Goal: Transaction & Acquisition: Purchase product/service

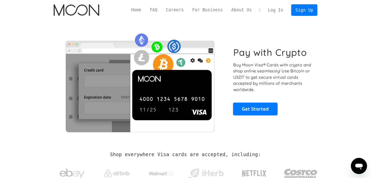
click at [274, 8] on link "Log In" at bounding box center [276, 10] width 24 height 11
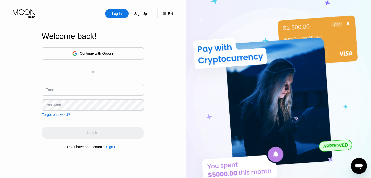
click at [73, 86] on input "text" at bounding box center [93, 89] width 102 height 11
paste input "[EMAIL_ADDRESS][DOMAIN_NAME]"
type input "[EMAIL_ADDRESS][DOMAIN_NAME]"
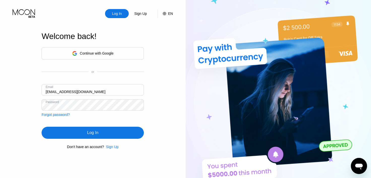
click at [92, 131] on div "Log In" at bounding box center [92, 132] width 11 height 5
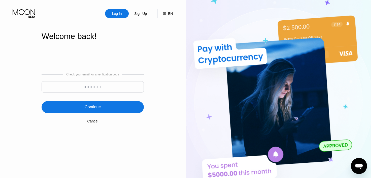
click at [95, 89] on input at bounding box center [93, 86] width 102 height 11
paste input "765251"
type input "765251"
click at [97, 107] on div "Continue" at bounding box center [93, 107] width 16 height 5
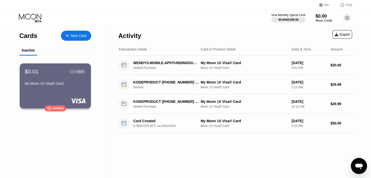
click at [84, 38] on div "New Card" at bounding box center [79, 36] width 16 height 4
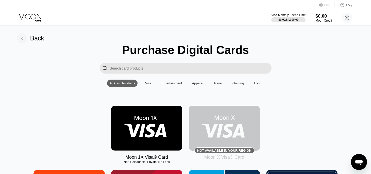
click at [146, 127] on img at bounding box center [146, 128] width 71 height 45
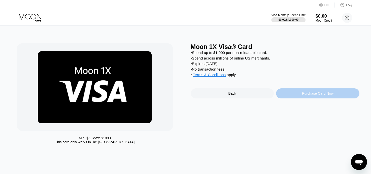
click at [304, 96] on div "Purchase Card Now" at bounding box center [317, 94] width 31 height 4
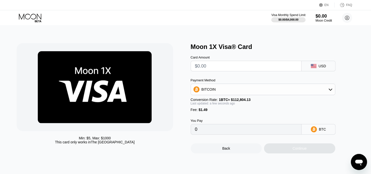
click at [233, 68] on input "text" at bounding box center [246, 66] width 102 height 10
type input "$1"
type input "0.00002208"
type input "$10"
type input "0.00010186"
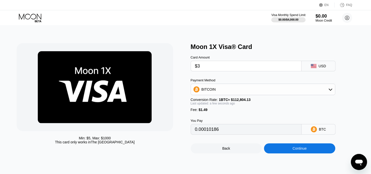
type input "$30"
type input "0.00027916"
type input "$30"
click at [330, 102] on div "Conversion Rate: 1 BTC ≈ $112,804.13" at bounding box center [263, 100] width 144 height 4
click at [286, 152] on div "Continue" at bounding box center [299, 149] width 71 height 10
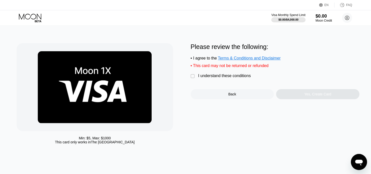
click at [193, 79] on div "" at bounding box center [193, 76] width 5 height 5
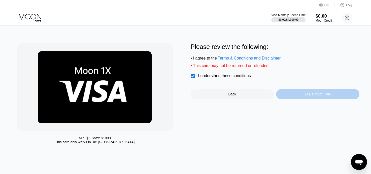
click at [296, 97] on div "Yes, Create Card" at bounding box center [317, 94] width 83 height 10
